Goal: Task Accomplishment & Management: Complete application form

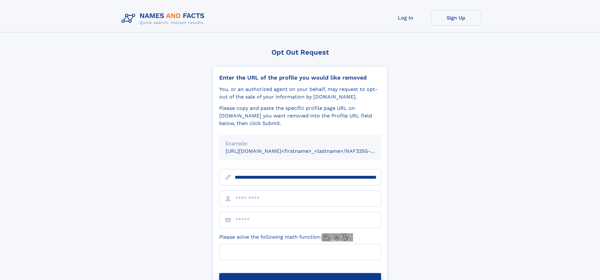
scroll to position [0, 75]
type input "**********"
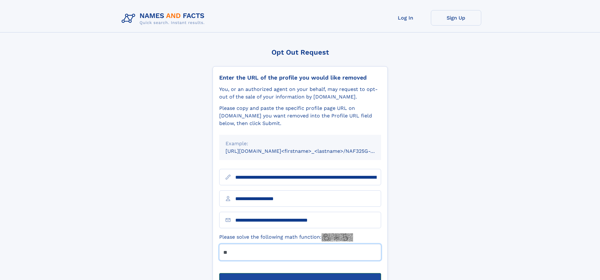
type input "**"
click at [300, 273] on button "Submit Opt Out Request" at bounding box center [300, 283] width 162 height 20
